Goal: Task Accomplishment & Management: Manage account settings

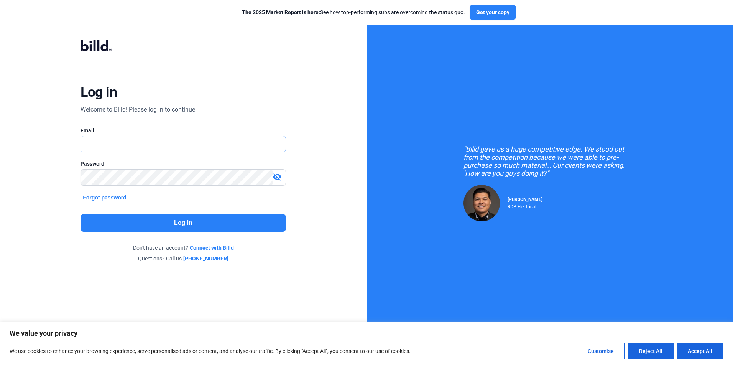
type input "[PERSON_NAME][EMAIL_ADDRESS][DOMAIN_NAME]"
click at [236, 215] on button "Log in" at bounding box center [183, 223] width 205 height 18
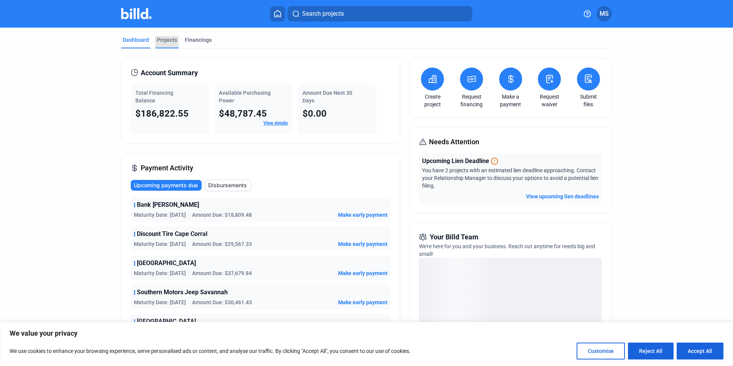
click at [171, 38] on div "Projects" at bounding box center [167, 40] width 20 height 8
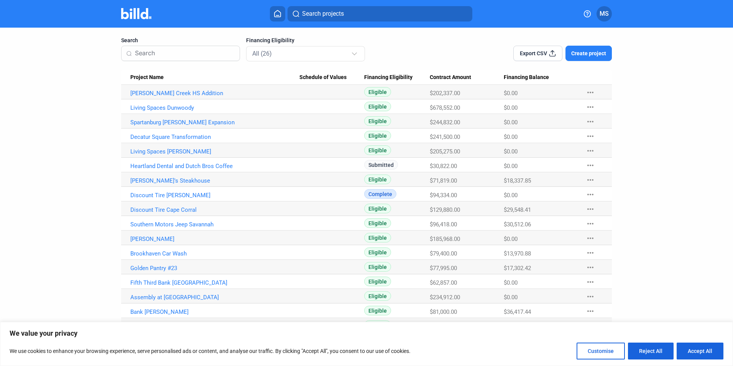
scroll to position [47, 0]
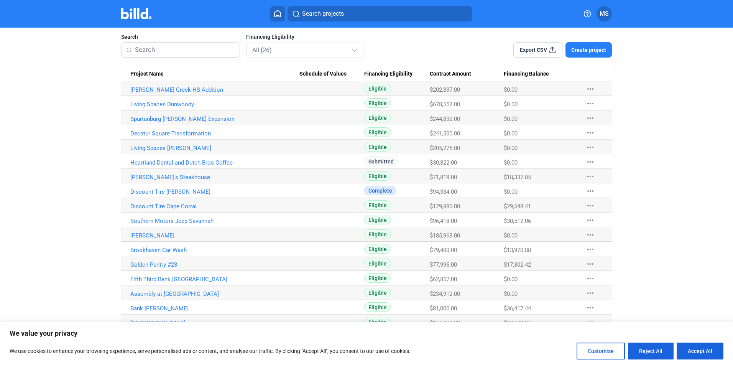
click at [182, 205] on link "Discount Tire Cape Corral" at bounding box center [214, 206] width 169 height 7
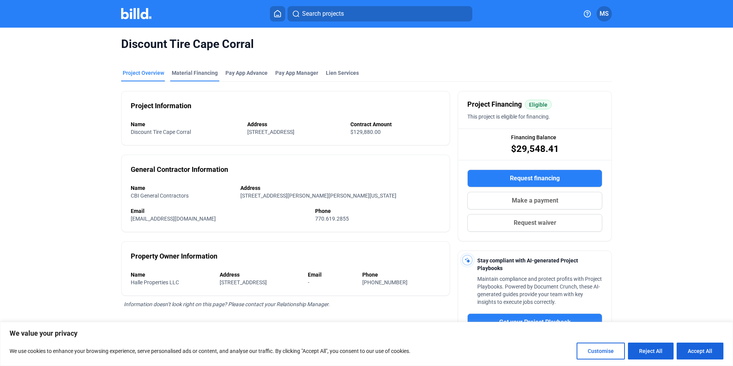
click at [188, 73] on div "Material Financing" at bounding box center [195, 73] width 46 height 8
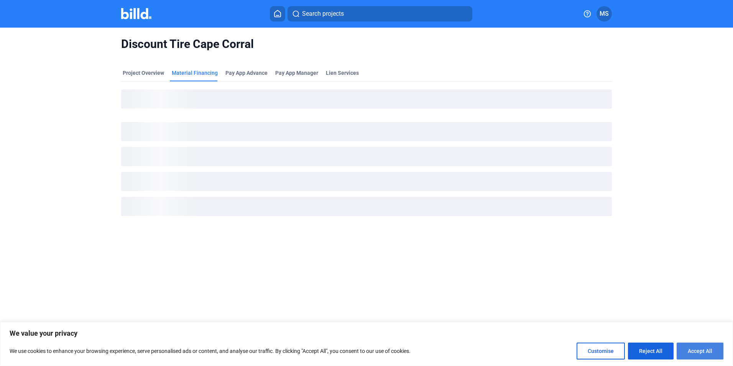
click at [695, 348] on button "Accept All" at bounding box center [700, 350] width 47 height 17
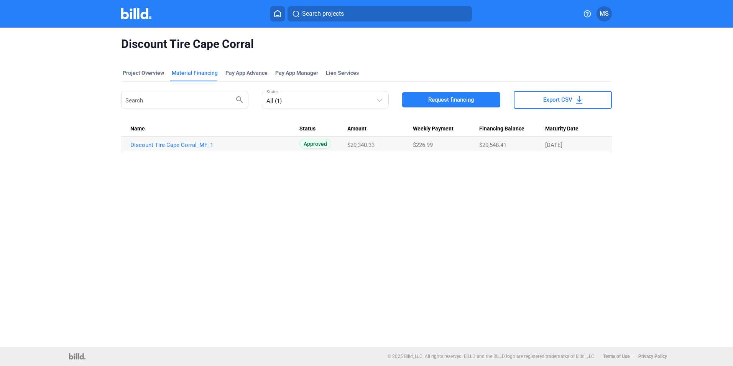
click at [242, 68] on mat-tab-group "Project Overview Material Financing Pay App Advance Pay App Manager Lien Servic…" at bounding box center [366, 106] width 491 height 90
click at [155, 72] on div "Project Overview" at bounding box center [143, 73] width 41 height 8
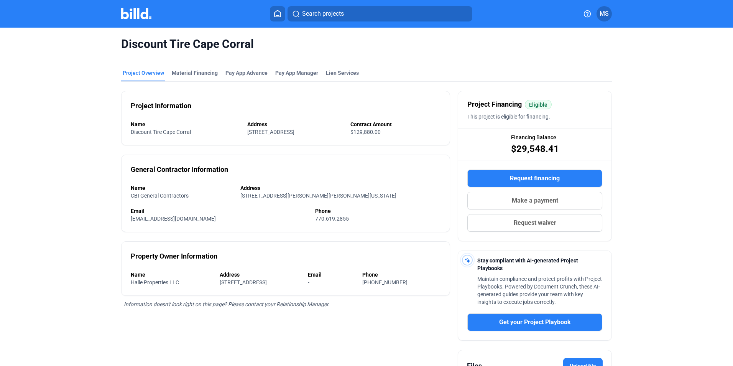
click at [141, 18] on img at bounding box center [136, 13] width 30 height 11
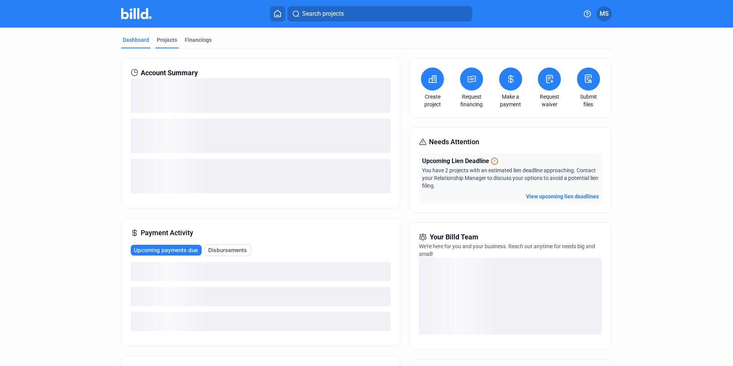
click at [167, 38] on div "Projects" at bounding box center [167, 40] width 20 height 8
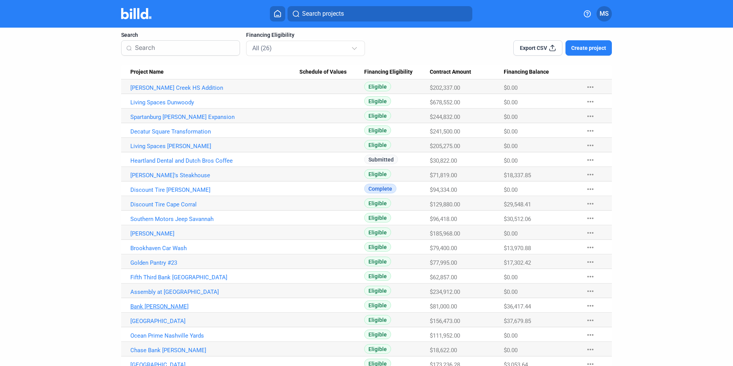
scroll to position [51, 0]
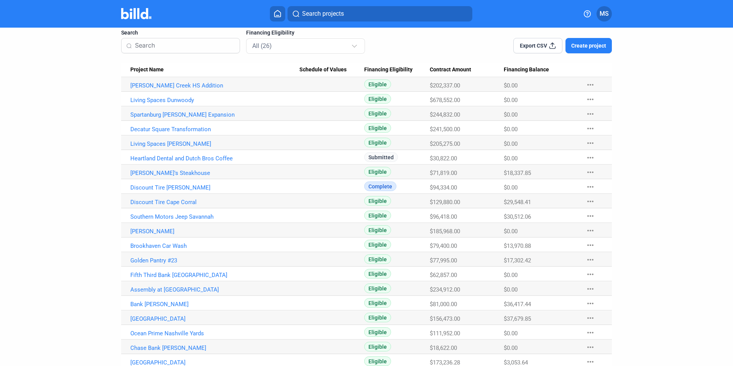
click at [169, 299] on Name "Bank [PERSON_NAME]" at bounding box center [210, 303] width 178 height 15
click at [168, 304] on link "Bank [PERSON_NAME]" at bounding box center [214, 304] width 169 height 7
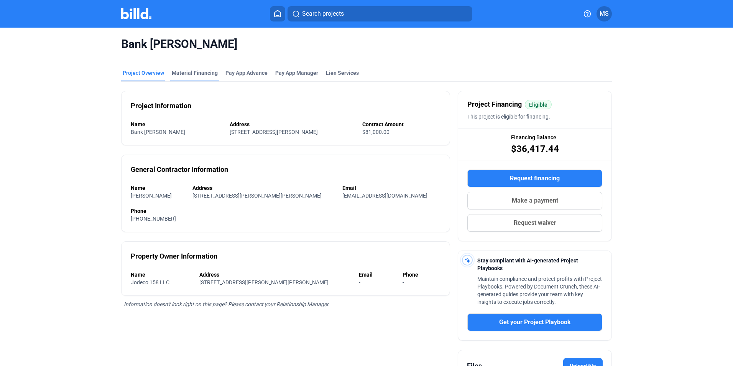
click at [204, 75] on div "Material Financing" at bounding box center [195, 73] width 46 height 8
